Goal: Information Seeking & Learning: Find specific fact

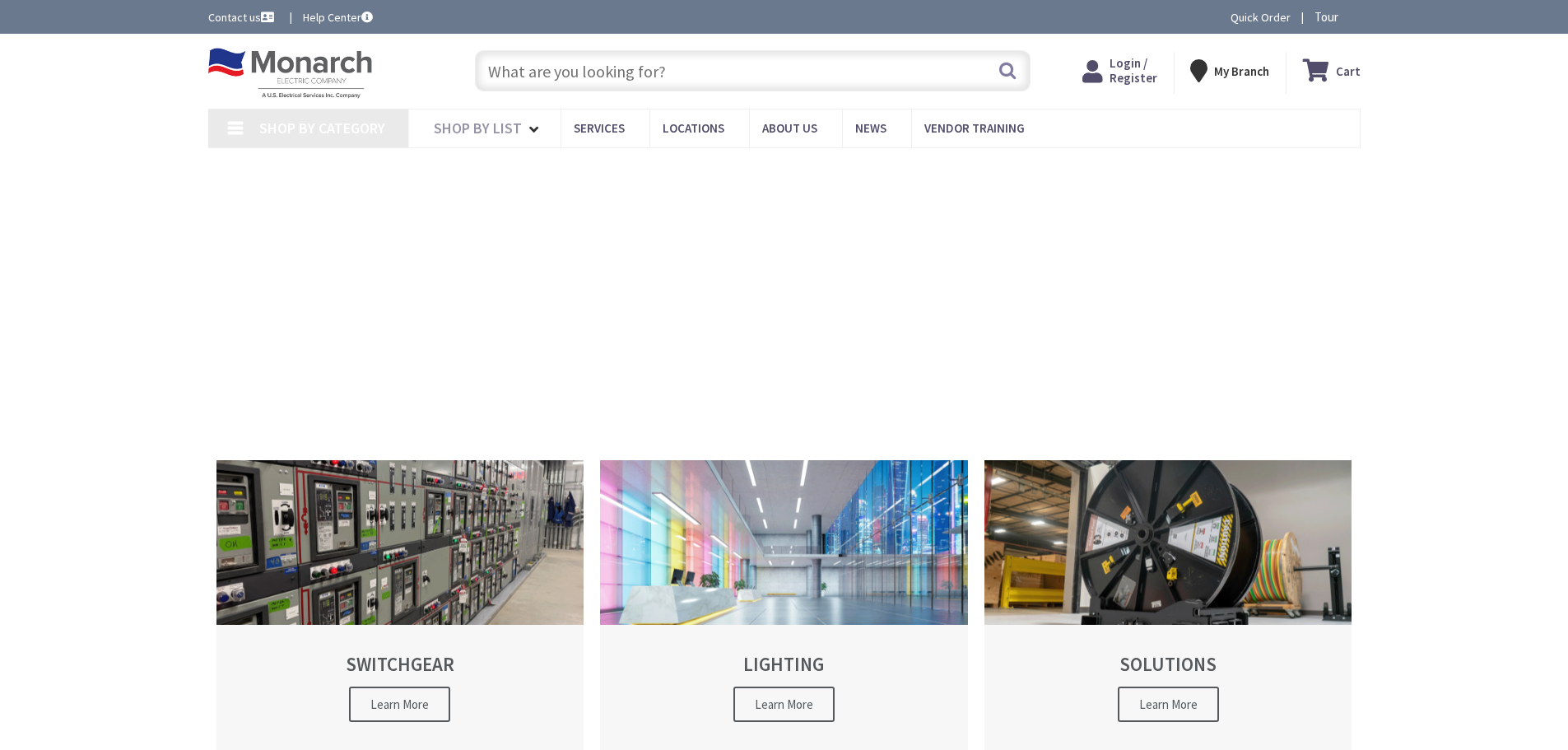
type input "[STREET_ADDRESS]"
drag, startPoint x: 885, startPoint y: 75, endPoint x: 876, endPoint y: 75, distance: 9.0
click at [877, 75] on input "text" at bounding box center [752, 70] width 555 height 42
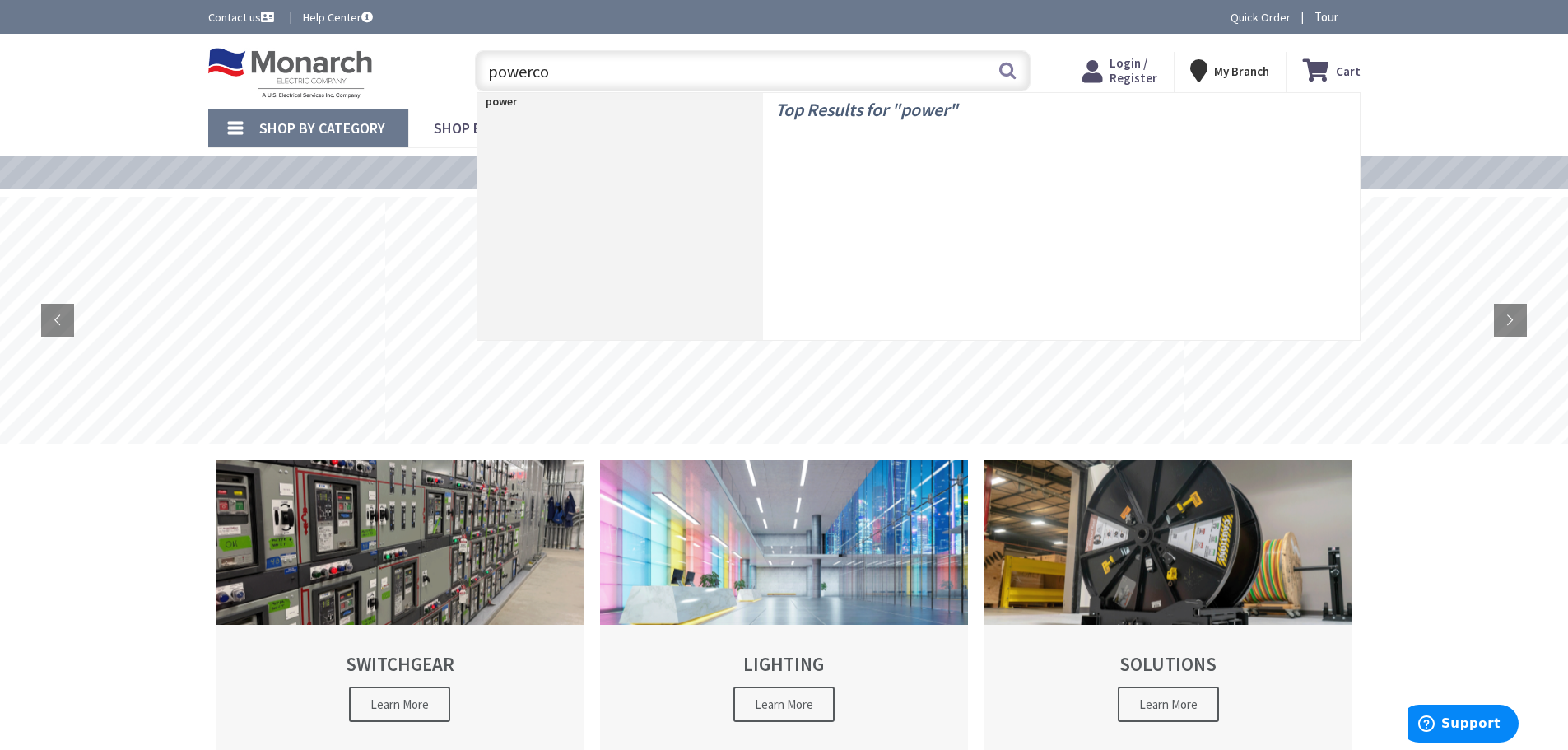
type input "powercon"
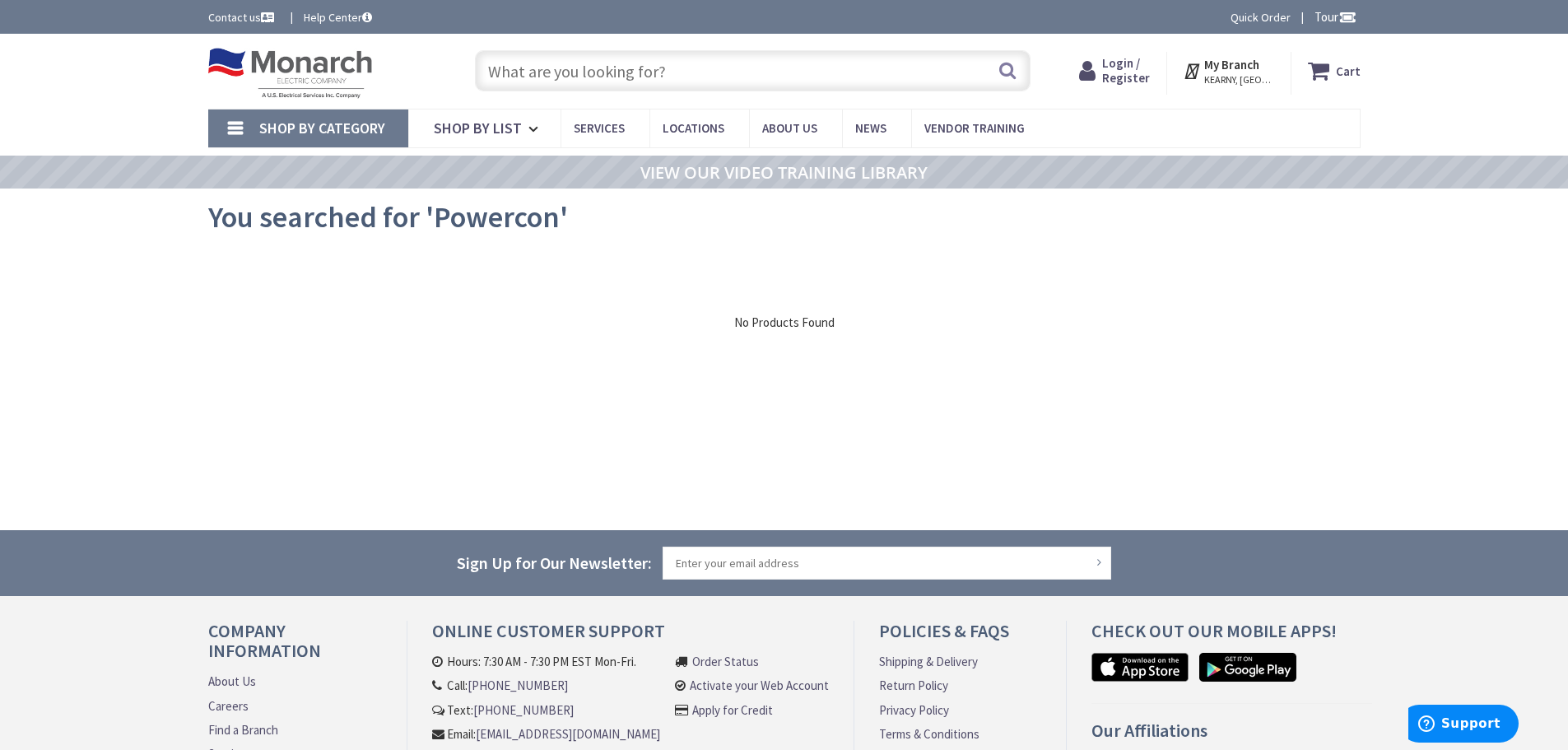
click at [686, 75] on input "text" at bounding box center [752, 70] width 555 height 42
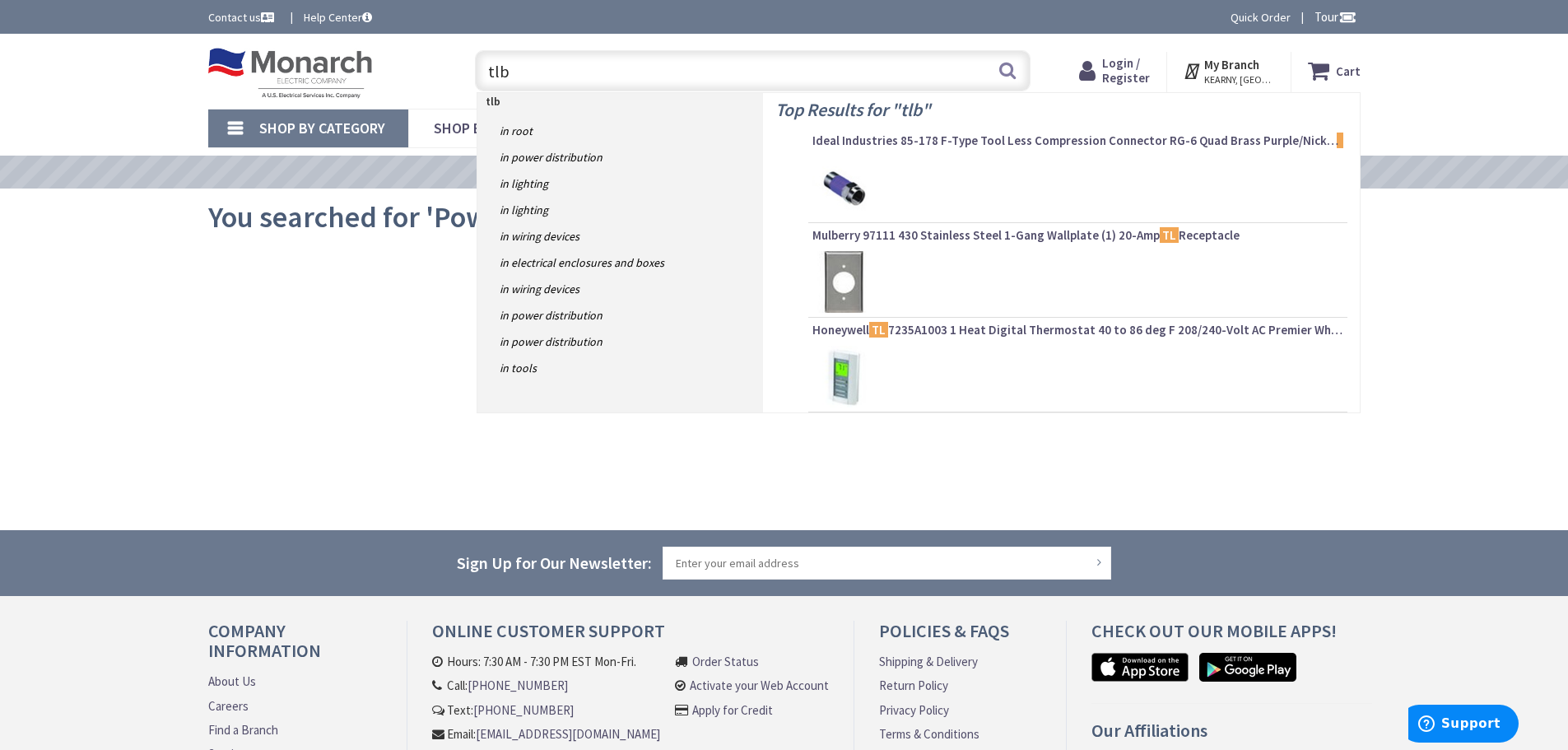
type input "tlb1"
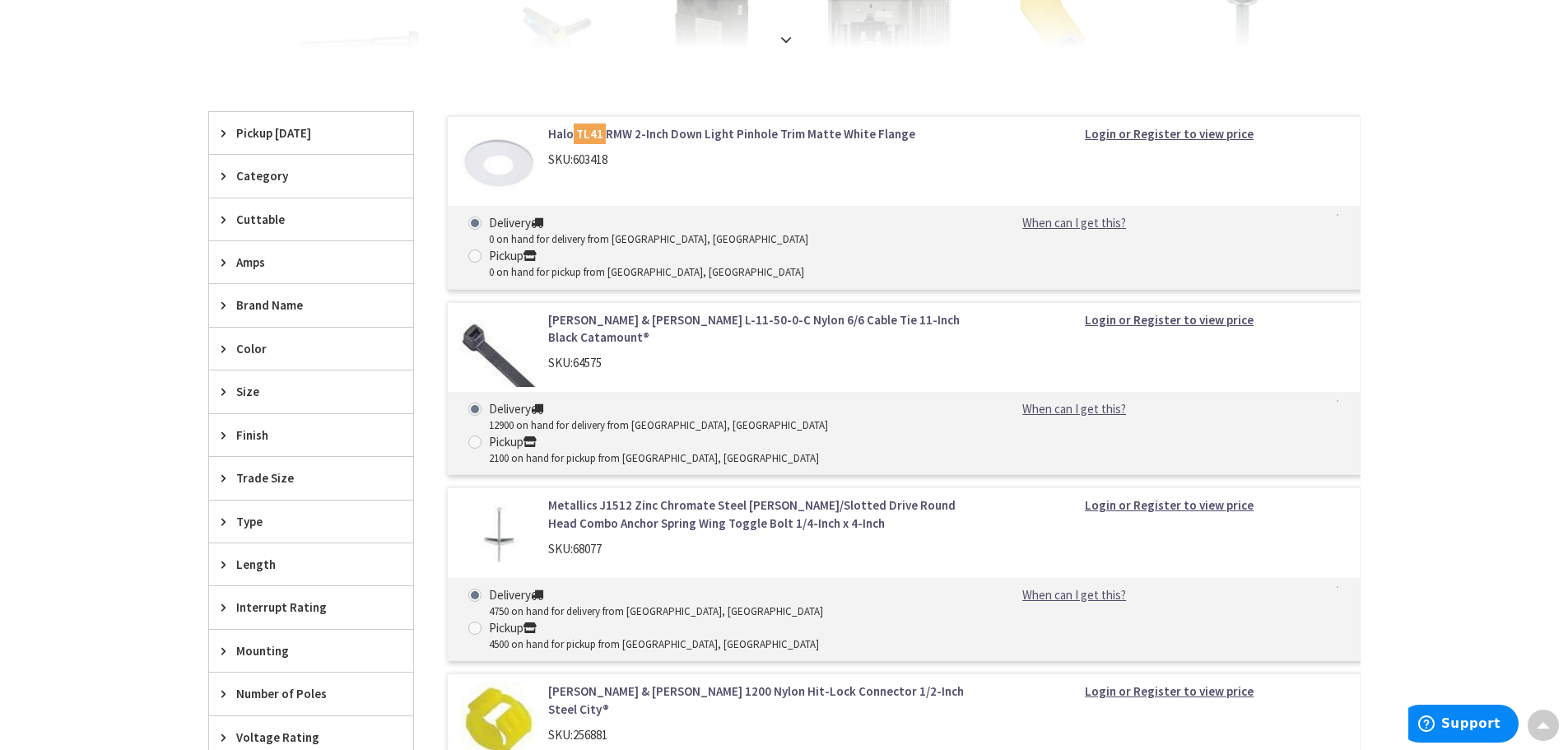
scroll to position [493, 0]
